Goal: Information Seeking & Learning: Learn about a topic

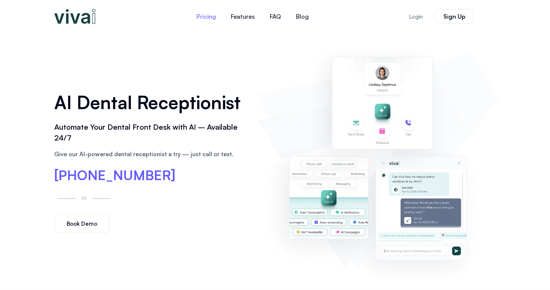
click at [206, 15] on link "Pricing" at bounding box center [206, 16] width 34 height 18
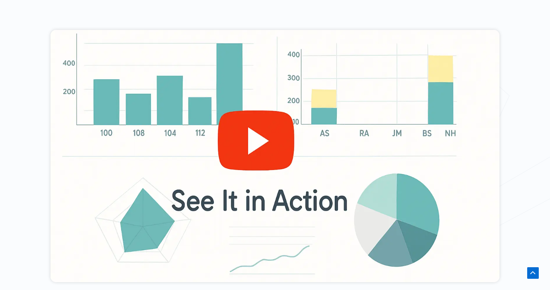
scroll to position [322, 0]
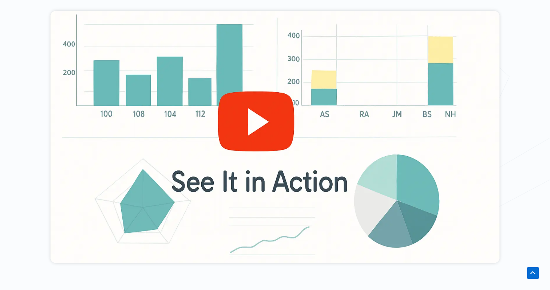
click at [247, 126] on div at bounding box center [274, 137] width 449 height 252
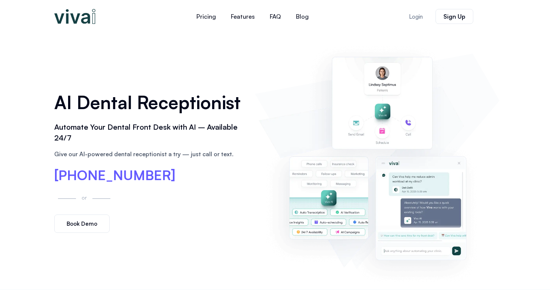
scroll to position [0, 0]
click at [241, 15] on link "Features" at bounding box center [242, 16] width 39 height 18
click at [305, 16] on link "Blog" at bounding box center [302, 16] width 28 height 18
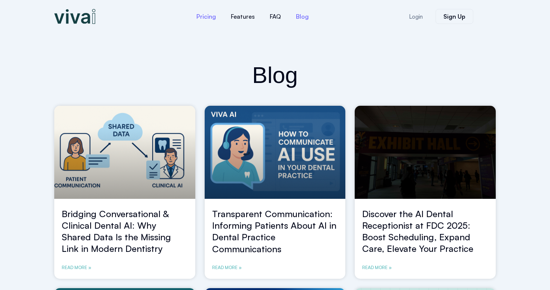
click at [210, 18] on link "Pricing" at bounding box center [206, 16] width 34 height 18
